Goal: Task Accomplishment & Management: Manage account settings

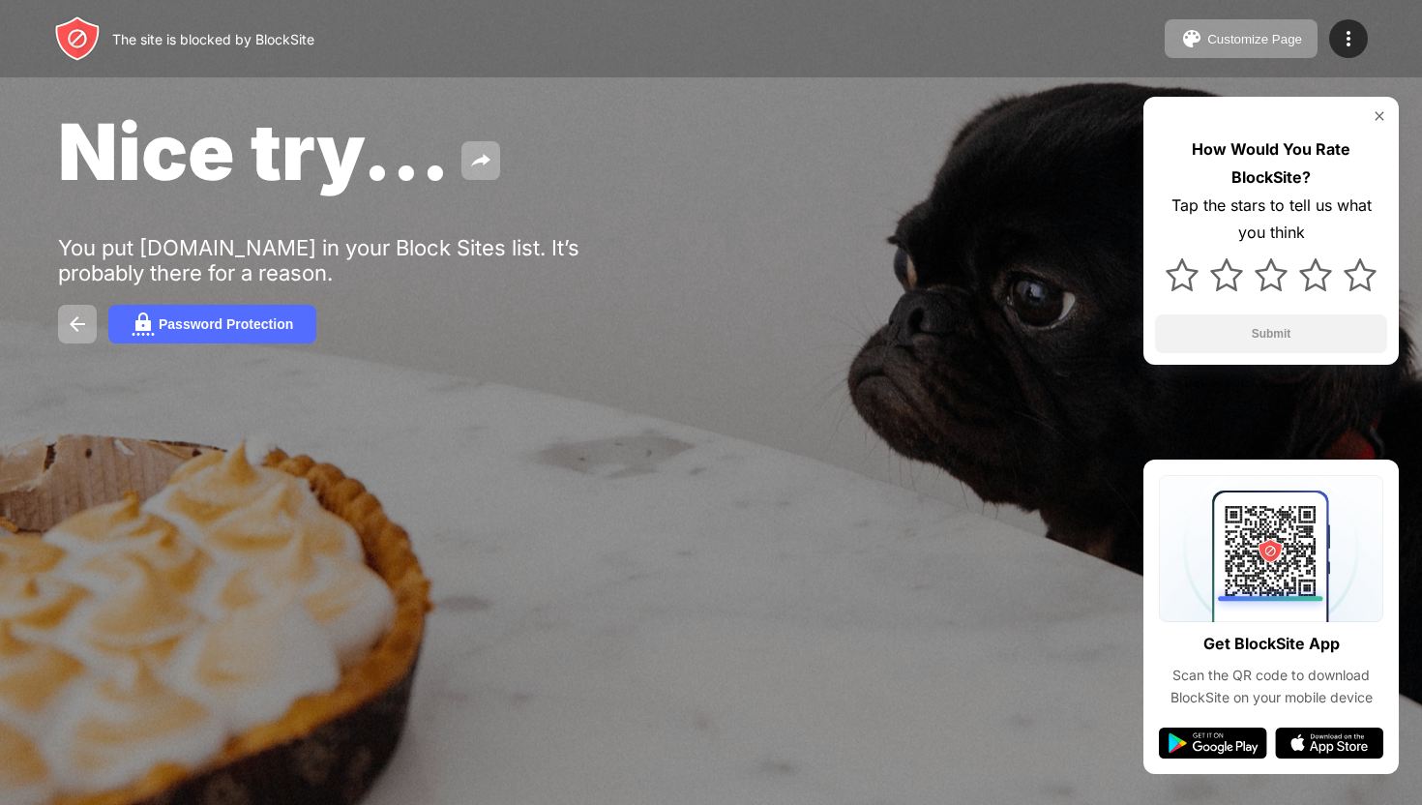
click at [714, 360] on html "The site is blocked by BlockSite Customize Page Edit Block List Redirect Custom…" at bounding box center [711, 402] width 1422 height 805
click at [714, 360] on div "Nice try... You put [DOMAIN_NAME] in your Block Sites list. It’s probably there…" at bounding box center [711, 224] width 1422 height 448
click at [1351, 33] on img at bounding box center [1348, 38] width 23 height 23
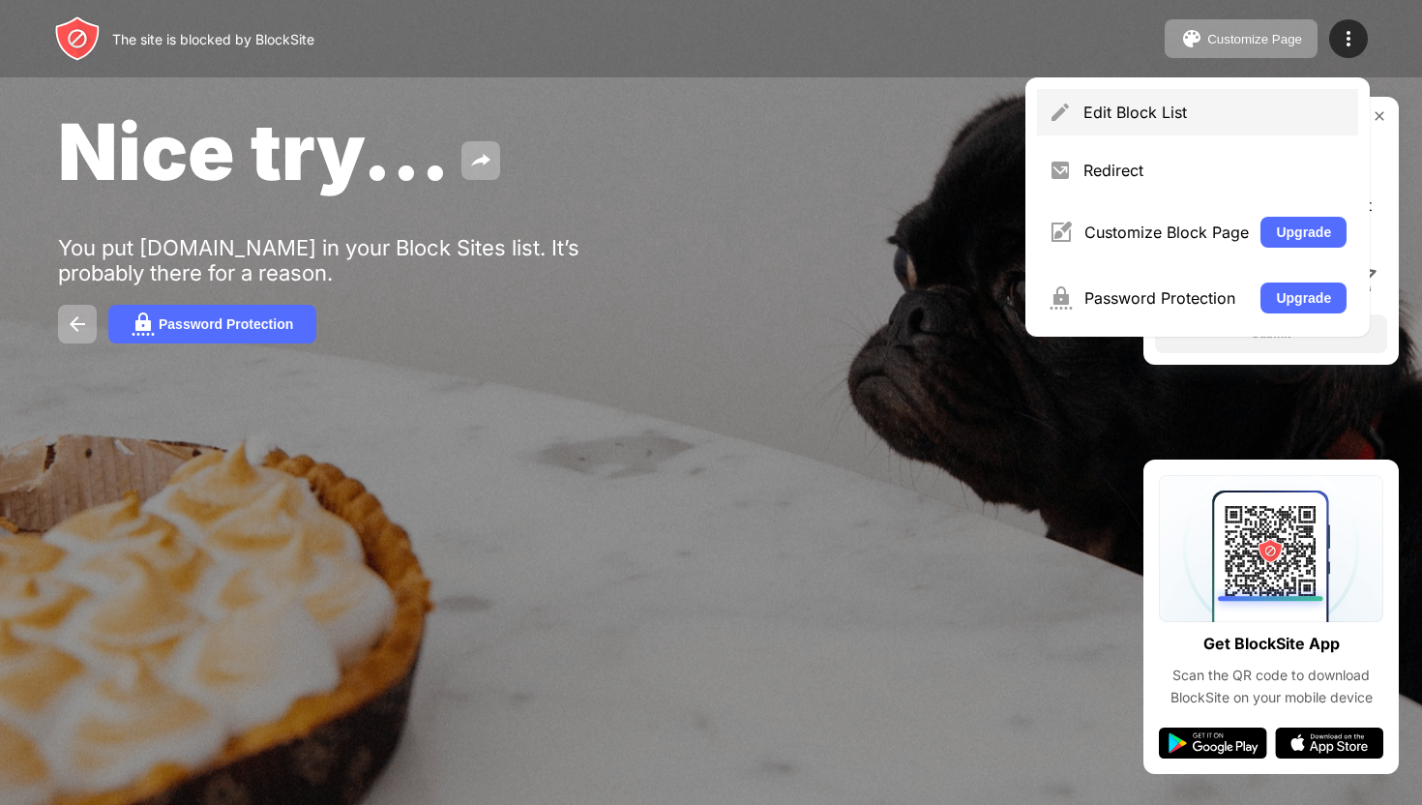
click at [1215, 93] on div "Edit Block List" at bounding box center [1197, 112] width 321 height 46
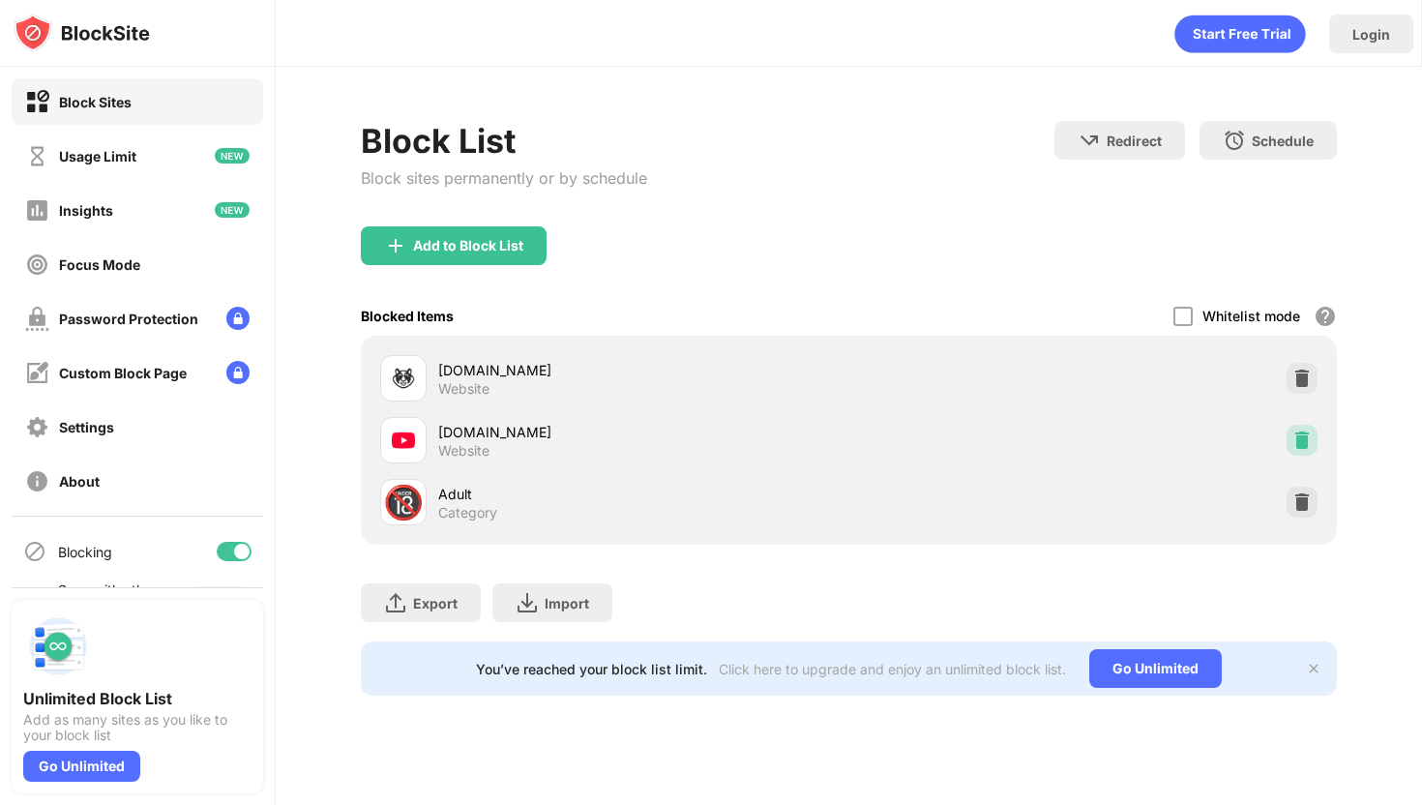
click at [1301, 436] on img at bounding box center [1301, 439] width 19 height 19
